Goal: Use online tool/utility: Use online tool/utility

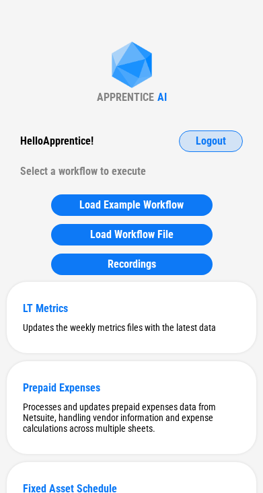
click at [225, 143] on span "Logout" at bounding box center [211, 141] width 30 height 11
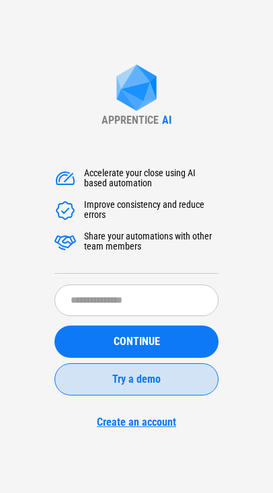
click at [143, 377] on span "Try a demo" at bounding box center [136, 379] width 48 height 11
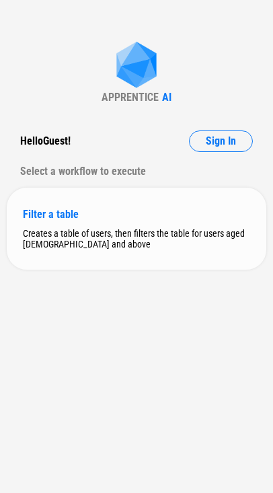
click at [158, 244] on div "Creates a table of users, then filters the table for users aged [DEMOGRAPHIC_DA…" at bounding box center [136, 239] width 227 height 22
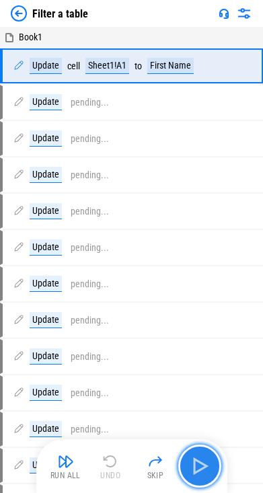
click at [209, 457] on img "button" at bounding box center [200, 466] width 22 height 22
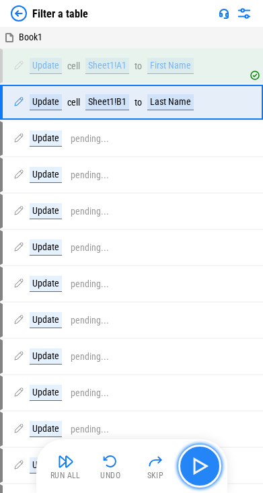
click at [209, 457] on img "button" at bounding box center [200, 466] width 22 height 22
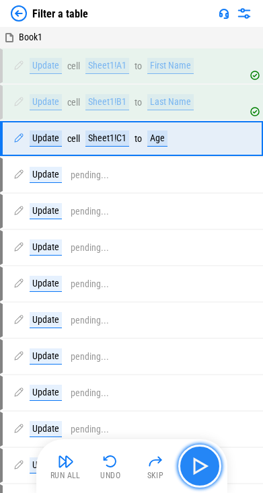
click at [209, 457] on img "button" at bounding box center [200, 466] width 22 height 22
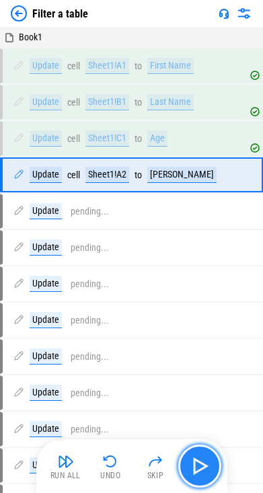
click at [209, 457] on img "button" at bounding box center [200, 466] width 22 height 22
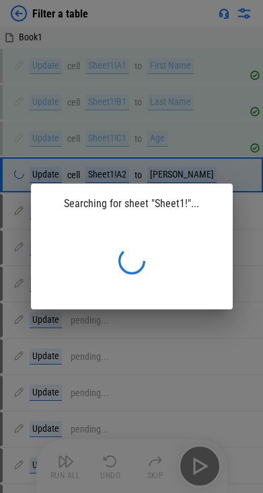
click at [186, 198] on div "Searching for sheet "Sheet1!"..." at bounding box center [132, 204] width 202 height 40
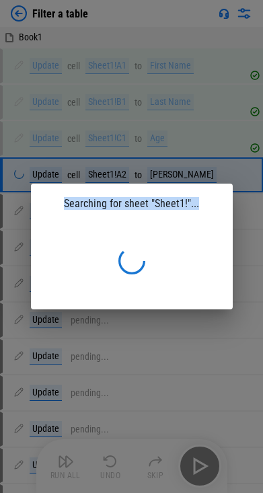
click at [186, 198] on div "Searching for sheet "Sheet1!"..." at bounding box center [132, 204] width 202 height 40
click at [186, 207] on div "Searching for sheet "Sheet1!"..." at bounding box center [132, 204] width 202 height 40
drag, startPoint x: 211, startPoint y: 205, endPoint x: 71, endPoint y: 206, distance: 140.6
click at [71, 206] on div "Searching for sheet "Sheet1!"..." at bounding box center [132, 204] width 202 height 40
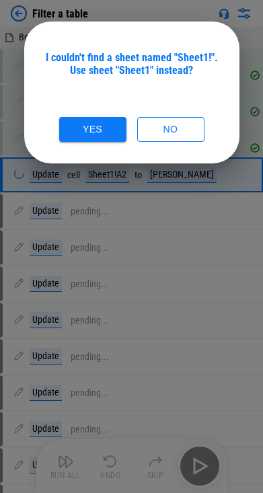
click at [153, 40] on div "I couldn't find a sheet named "Sheet1!". Use sheet "Sheet1" instead? Yes No" at bounding box center [131, 93] width 215 height 142
click at [153, 50] on div "I couldn't find a sheet named "Sheet1!". Use sheet "Sheet1" instead? Yes No" at bounding box center [131, 93] width 215 height 142
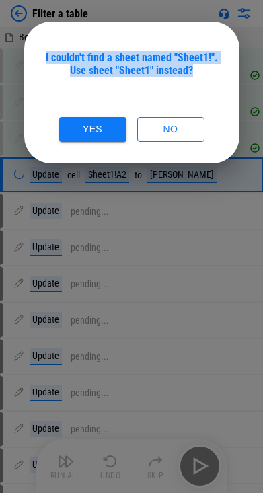
click at [153, 50] on div "I couldn't find a sheet named "Sheet1!". Use sheet "Sheet1" instead? Yes No" at bounding box center [131, 93] width 215 height 142
click at [151, 61] on div "I couldn't find a sheet named "Sheet1!". Use sheet "Sheet1" instead?" at bounding box center [131, 64] width 183 height 26
drag, startPoint x: 89, startPoint y: 54, endPoint x: 206, endPoint y: 75, distance: 118.4
click at [206, 75] on div "I couldn't find a sheet named "Sheet1!". Use sheet "Sheet1" instead?" at bounding box center [131, 64] width 183 height 26
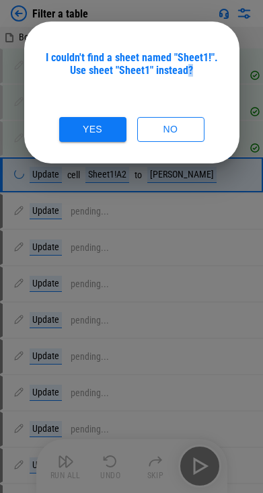
click at [206, 75] on div "I couldn't find a sheet named "Sheet1!". Use sheet "Sheet1" instead?" at bounding box center [131, 64] width 183 height 26
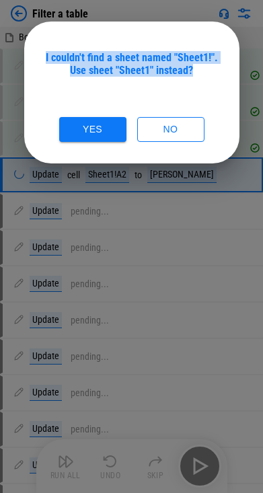
click at [206, 75] on div "I couldn't find a sheet named "Sheet1!". Use sheet "Sheet1" instead?" at bounding box center [131, 64] width 183 height 26
click at [184, 75] on div "I couldn't find a sheet named "Sheet1!". Use sheet "Sheet1" instead?" at bounding box center [131, 64] width 183 height 26
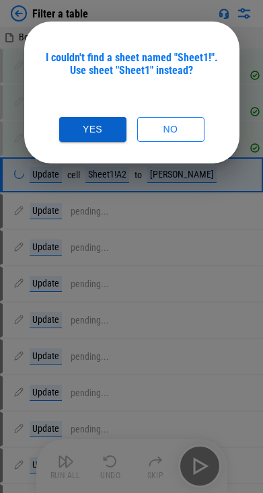
click at [108, 122] on button "Yes" at bounding box center [92, 129] width 67 height 25
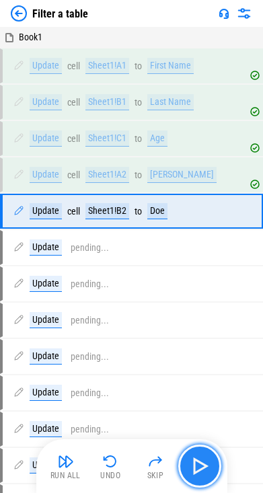
click at [208, 466] on img "button" at bounding box center [200, 466] width 22 height 22
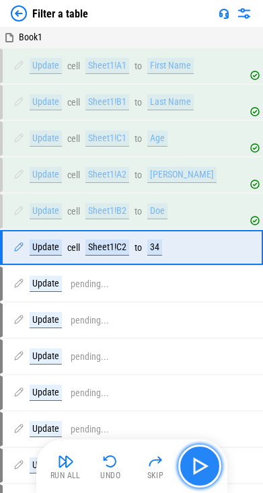
click at [208, 466] on img "button" at bounding box center [200, 466] width 22 height 22
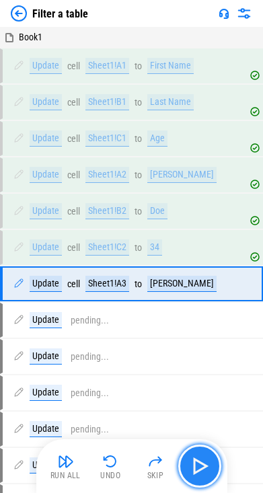
click at [208, 466] on img "button" at bounding box center [200, 466] width 22 height 22
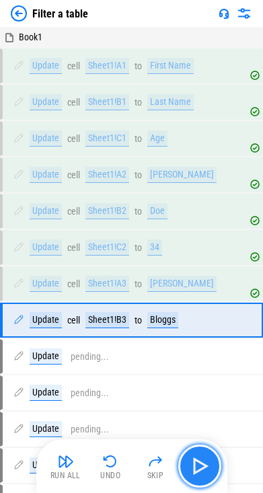
click at [208, 466] on img "button" at bounding box center [200, 466] width 22 height 22
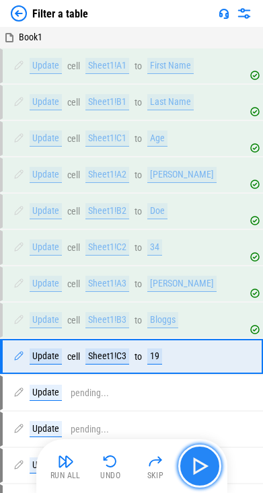
click at [208, 466] on img "button" at bounding box center [200, 466] width 22 height 22
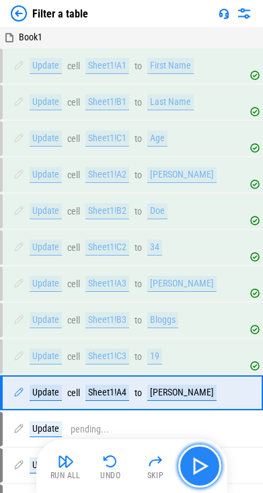
click at [208, 466] on img "button" at bounding box center [200, 466] width 22 height 22
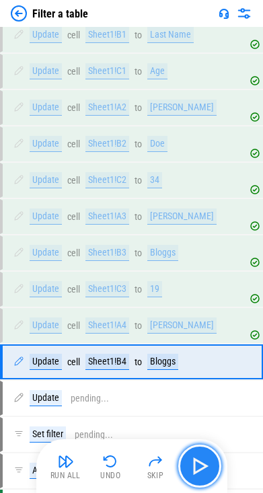
click at [208, 466] on img "button" at bounding box center [200, 466] width 22 height 22
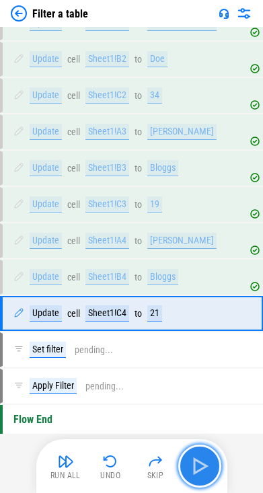
click at [208, 466] on img "button" at bounding box center [200, 466] width 22 height 22
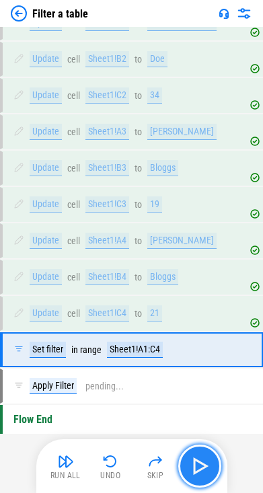
click at [208, 466] on img "button" at bounding box center [200, 466] width 22 height 22
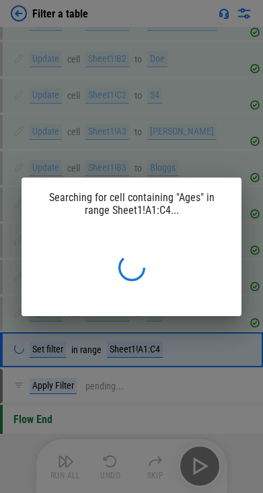
click at [155, 188] on div "Searching for cell containing "Ages" in range Sheet1!A1:C4..." at bounding box center [132, 204] width 220 height 52
click at [157, 196] on div "Searching for cell containing "Ages" in range Sheet1!A1:C4..." at bounding box center [132, 204] width 220 height 52
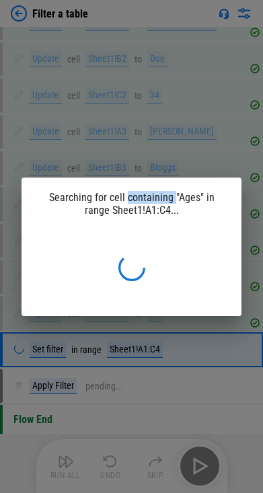
click at [157, 196] on div "Searching for cell containing "Ages" in range Sheet1!A1:C4..." at bounding box center [132, 204] width 220 height 52
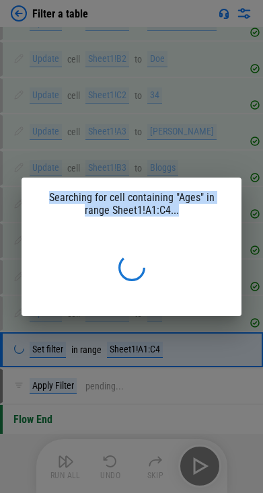
click at [157, 196] on div "Searching for cell containing "Ages" in range Sheet1!A1:C4..." at bounding box center [132, 204] width 220 height 52
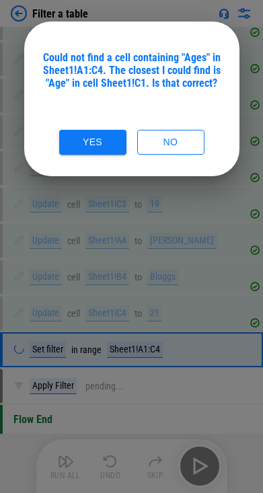
click at [124, 68] on div "Could not find a cell containing "Ages" in Sheet1!A1:C4. The closest I could fi…" at bounding box center [131, 70] width 183 height 38
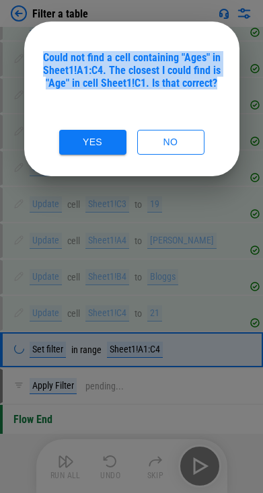
click at [124, 68] on div "Could not find a cell containing "Ages" in Sheet1!A1:C4. The closest I could fi…" at bounding box center [131, 70] width 183 height 38
click at [129, 54] on div "Could not find a cell containing "Ages" in Sheet1!A1:C4. The closest I could fi…" at bounding box center [131, 70] width 183 height 38
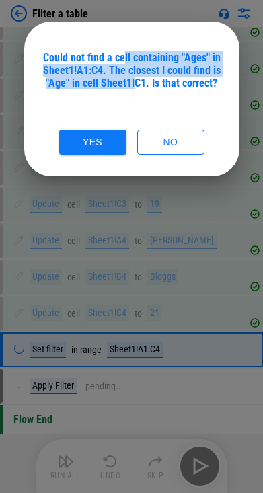
drag, startPoint x: 125, startPoint y: 59, endPoint x: 137, endPoint y: 94, distance: 36.2
click at [137, 94] on div "Could not find a cell containing "Ages" in Sheet1!A1:C4. The closest I could fi…" at bounding box center [131, 103] width 183 height 104
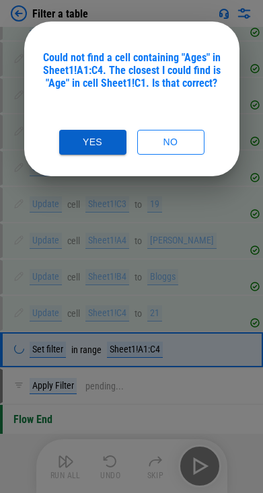
click at [97, 135] on button "Yes" at bounding box center [92, 142] width 67 height 25
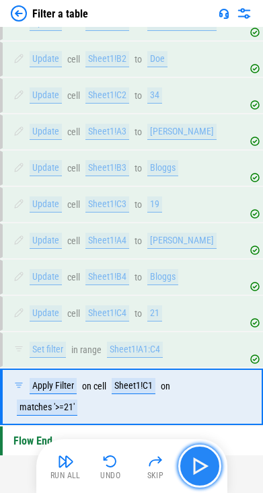
click at [206, 460] on img "button" at bounding box center [200, 466] width 22 height 22
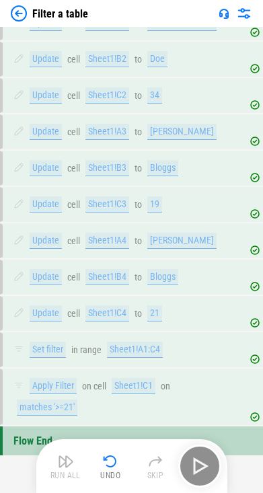
click at [206, 460] on div "Run All Undo Skip" at bounding box center [133, 466] width 178 height 43
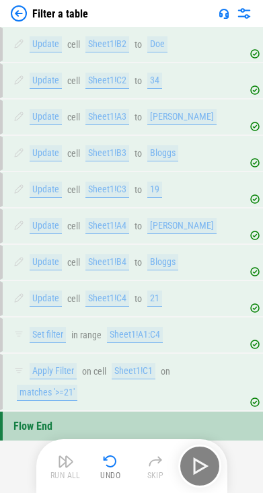
scroll to position [182, 0]
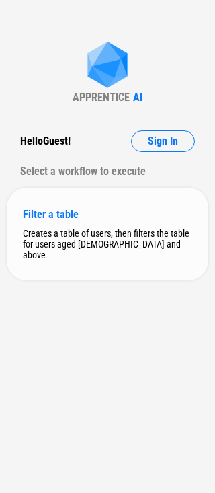
click at [122, 257] on div "Filter a table Creates a table of users, then filters the table for users aged …" at bounding box center [108, 234] width 202 height 93
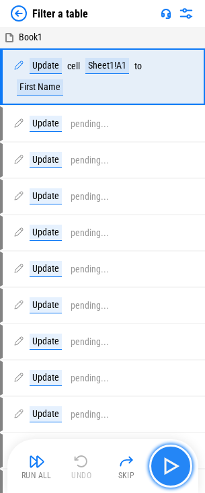
click at [187, 472] on button "button" at bounding box center [170, 466] width 43 height 43
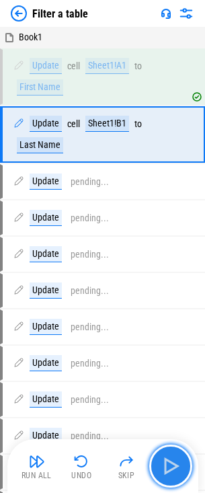
click at [187, 472] on button "button" at bounding box center [170, 466] width 43 height 43
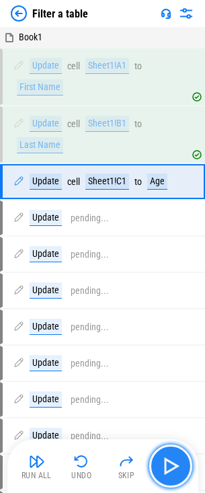
click at [187, 472] on button "button" at bounding box center [170, 466] width 43 height 43
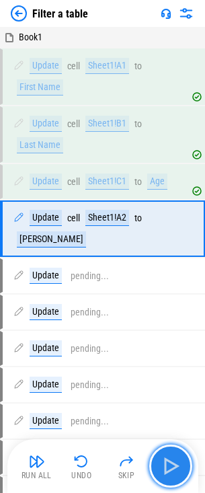
click at [187, 472] on button "button" at bounding box center [170, 466] width 43 height 43
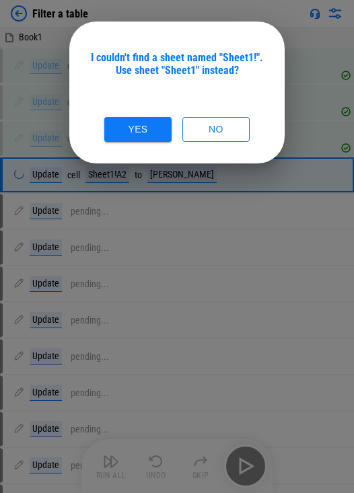
click at [139, 61] on div "I couldn't find a sheet named "Sheet1!". Use sheet "Sheet1" instead?" at bounding box center [176, 64] width 183 height 26
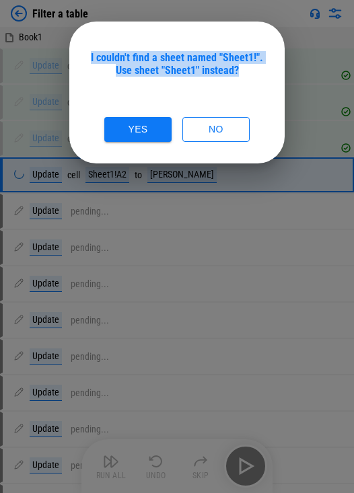
click at [139, 61] on div "I couldn't find a sheet named "Sheet1!". Use sheet "Sheet1" instead?" at bounding box center [176, 64] width 183 height 26
click at [209, 84] on div "I couldn't find a sheet named "Sheet1!". Use sheet "Sheet1" instead? Yes No" at bounding box center [176, 96] width 183 height 91
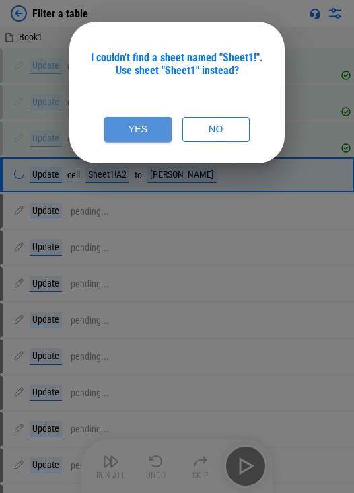
click at [153, 129] on button "Yes" at bounding box center [137, 129] width 67 height 25
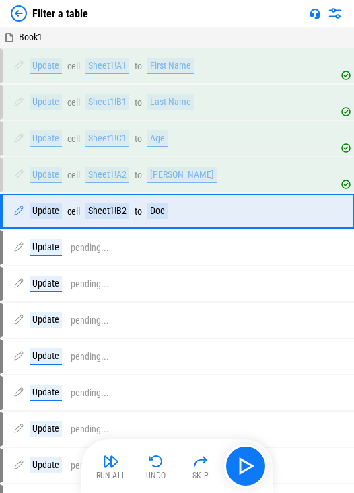
click at [215, 491] on div "Run All Undo Skip" at bounding box center [176, 466] width 191 height 54
click at [215, 483] on button "button" at bounding box center [245, 466] width 43 height 43
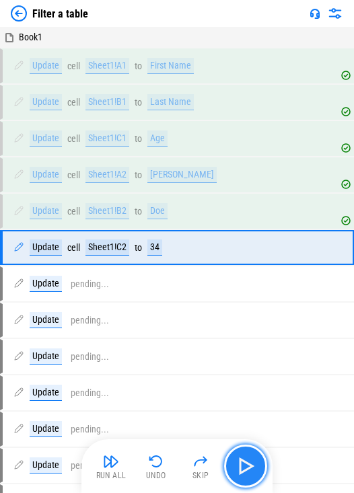
click at [215, 483] on button "button" at bounding box center [245, 466] width 43 height 43
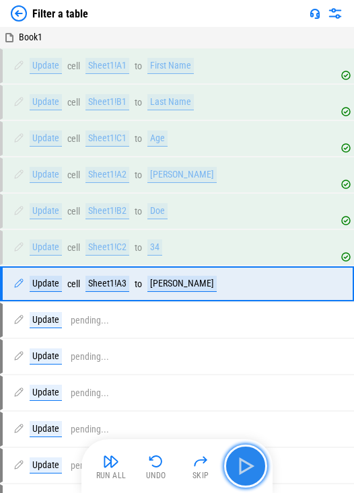
click at [215, 482] on button "button" at bounding box center [245, 466] width 43 height 43
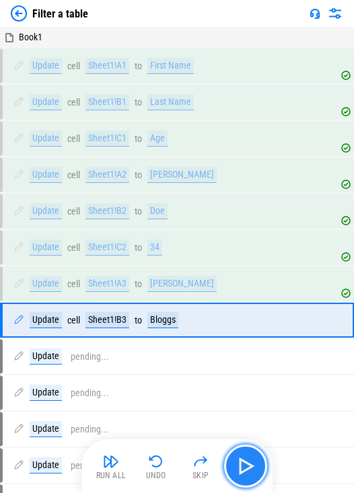
click at [215, 479] on button "button" at bounding box center [245, 466] width 43 height 43
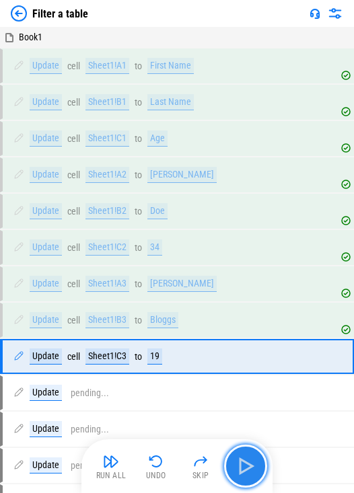
click at [215, 479] on button "button" at bounding box center [245, 466] width 43 height 43
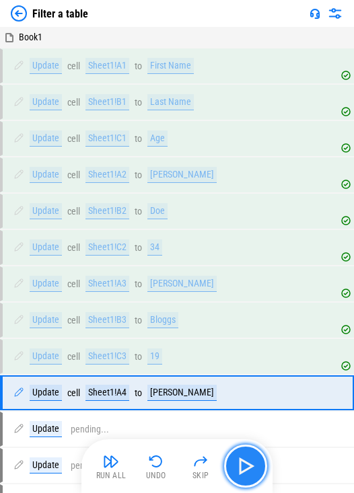
click at [215, 479] on button "button" at bounding box center [245, 466] width 43 height 43
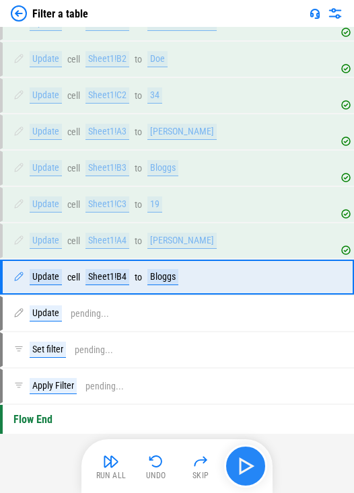
scroll to position [160, 0]
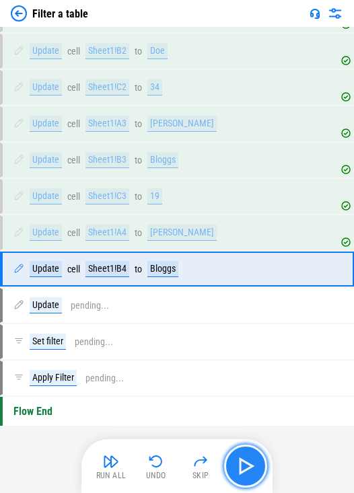
click at [215, 479] on button "button" at bounding box center [245, 466] width 43 height 43
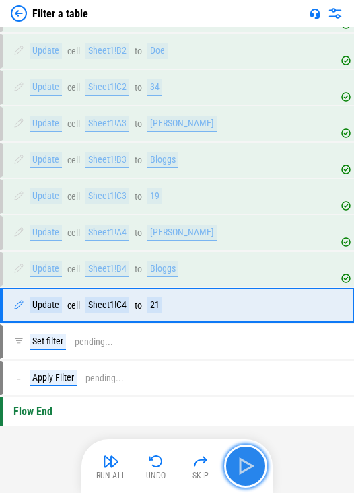
click at [215, 479] on button "button" at bounding box center [245, 466] width 43 height 43
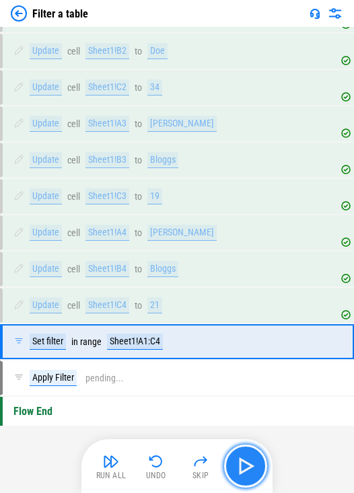
click at [215, 479] on button "button" at bounding box center [245, 466] width 43 height 43
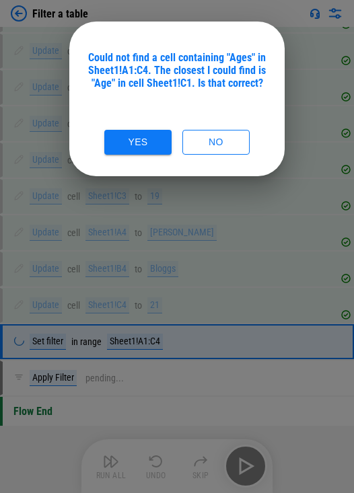
click at [211, 81] on div "Could not find a cell containing "Ages" in Sheet1!A1:C4. The closest I could fi…" at bounding box center [176, 70] width 183 height 38
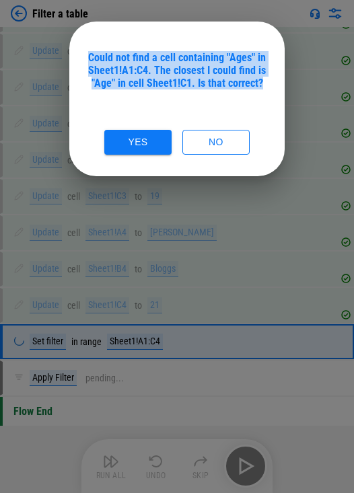
click at [211, 81] on div "Could not find a cell containing "Ages" in Sheet1!A1:C4. The closest I could fi…" at bounding box center [176, 70] width 183 height 38
click at [213, 107] on div "Could not find a cell containing "Ages" in Sheet1!A1:C4. The closest I could fi…" at bounding box center [176, 103] width 183 height 104
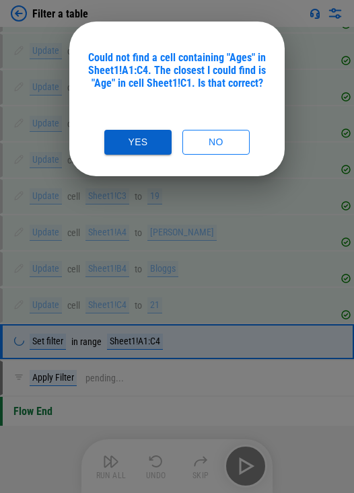
click at [152, 139] on button "Yes" at bounding box center [137, 142] width 67 height 25
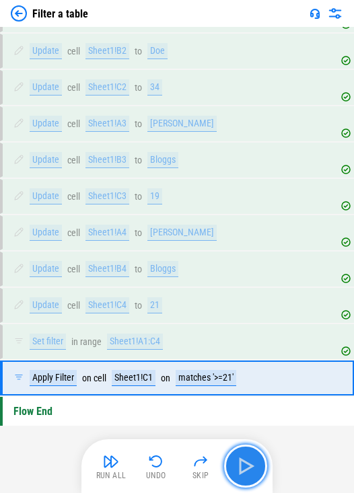
click at [215, 472] on img "button" at bounding box center [246, 466] width 22 height 22
